Goal: Information Seeking & Learning: Learn about a topic

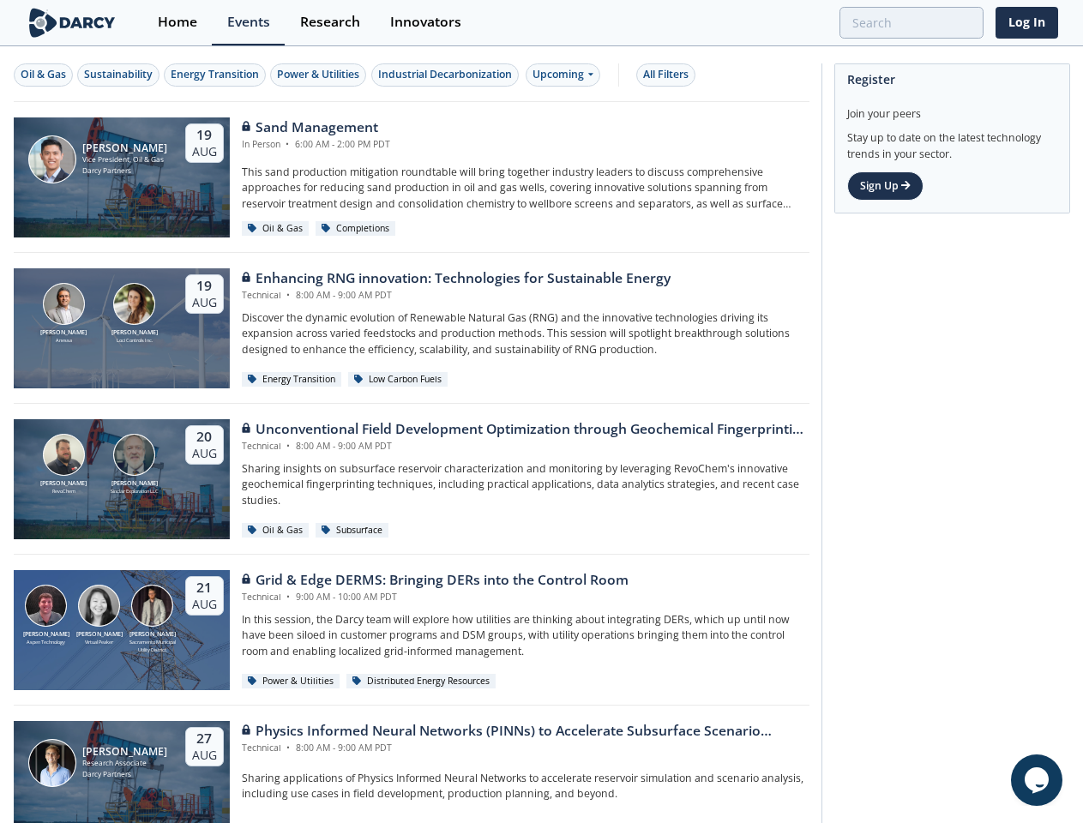
click at [541, 412] on div "[PERSON_NAME] RevoChem [PERSON_NAME] [PERSON_NAME] Exploration LLC [DATE] Uncon…" at bounding box center [412, 479] width 796 height 151
click at [44, 75] on div "Oil & Gas" at bounding box center [43, 74] width 45 height 15
click at [119, 75] on div "Sustainability" at bounding box center [118, 74] width 69 height 15
click at [216, 75] on div "Energy Transition" at bounding box center [215, 74] width 88 height 15
click at [321, 75] on div "Power & Utilities" at bounding box center [318, 74] width 82 height 15
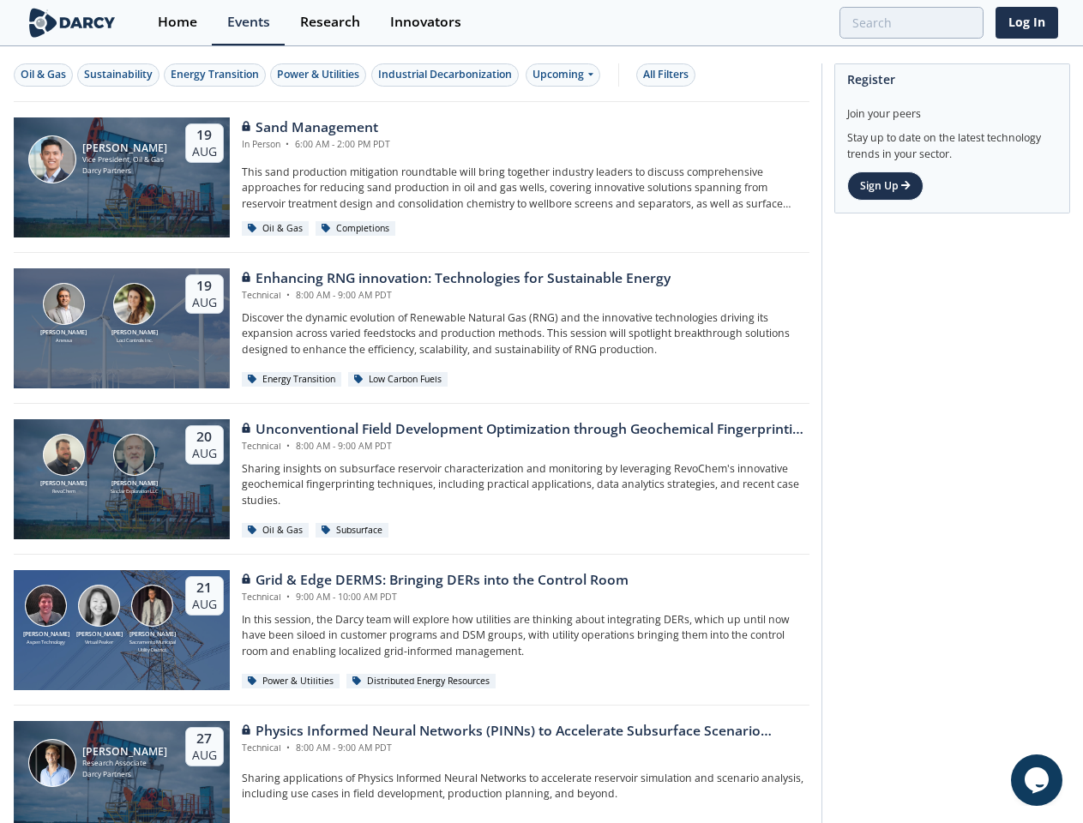
click at [448, 75] on div "Industrial Decarbonization" at bounding box center [445, 74] width 134 height 15
click at [567, 75] on div "Upcoming" at bounding box center [563, 74] width 75 height 23
click at [670, 75] on div "All Filters" at bounding box center [665, 74] width 45 height 15
click at [1036, 780] on icon "$i18n('chat', 'chat_widget')" at bounding box center [1036, 780] width 24 height 26
